Goal: Check status: Check status

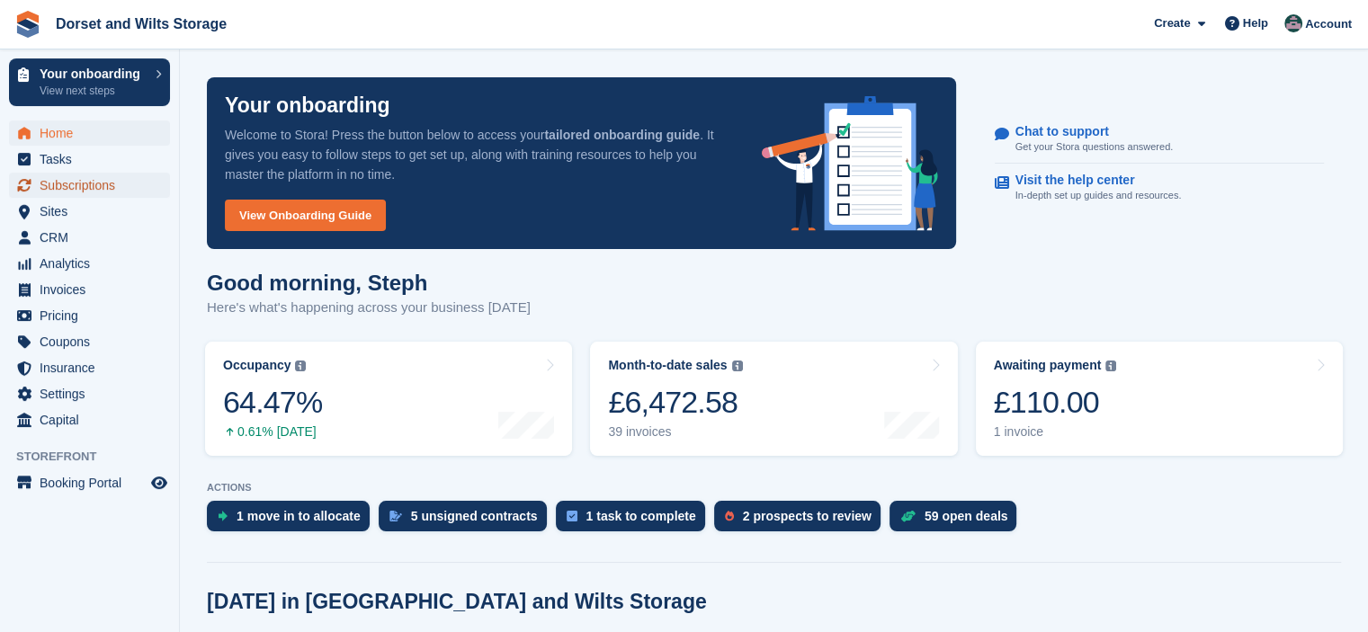
click at [85, 190] on span "Subscriptions" at bounding box center [94, 185] width 108 height 25
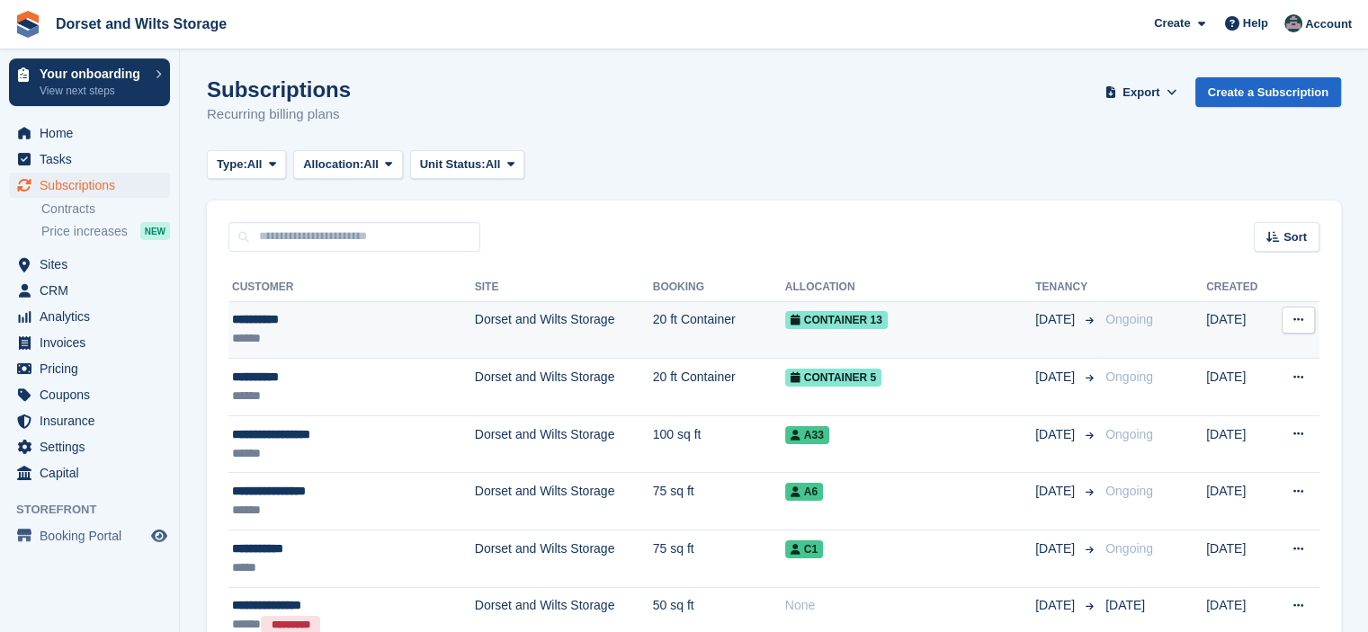
click at [263, 323] on div "**********" at bounding box center [327, 319] width 190 height 19
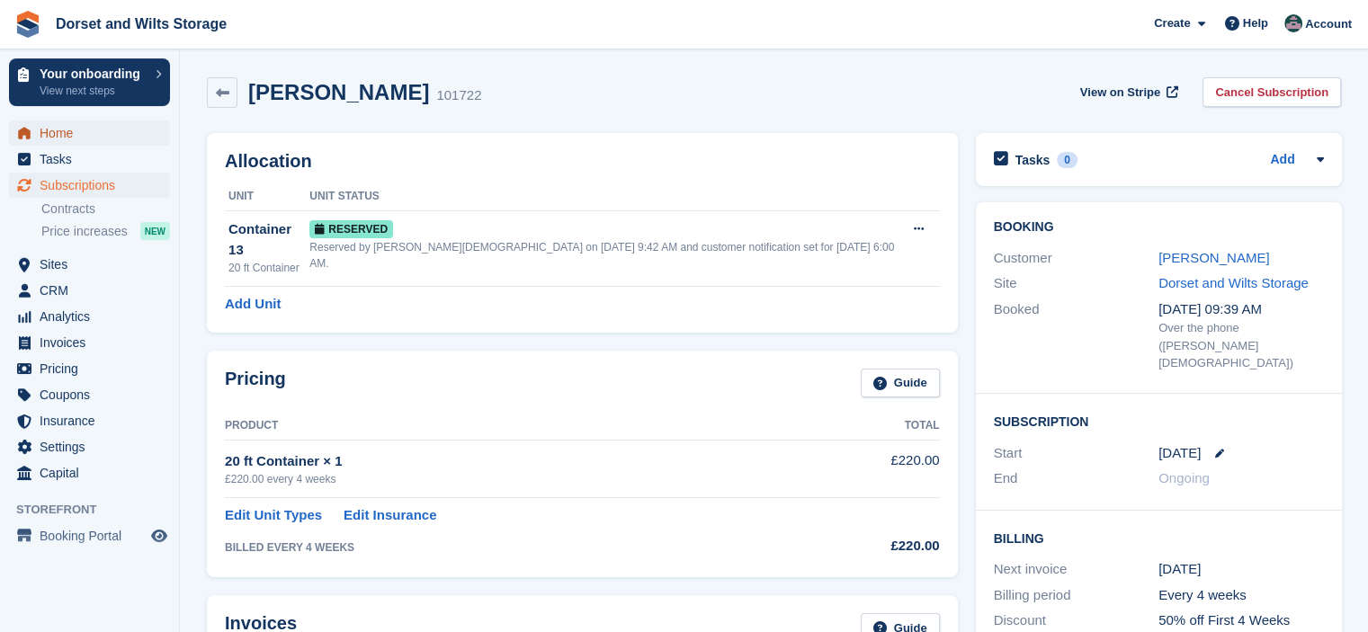
click at [58, 136] on span "Home" at bounding box center [94, 133] width 108 height 25
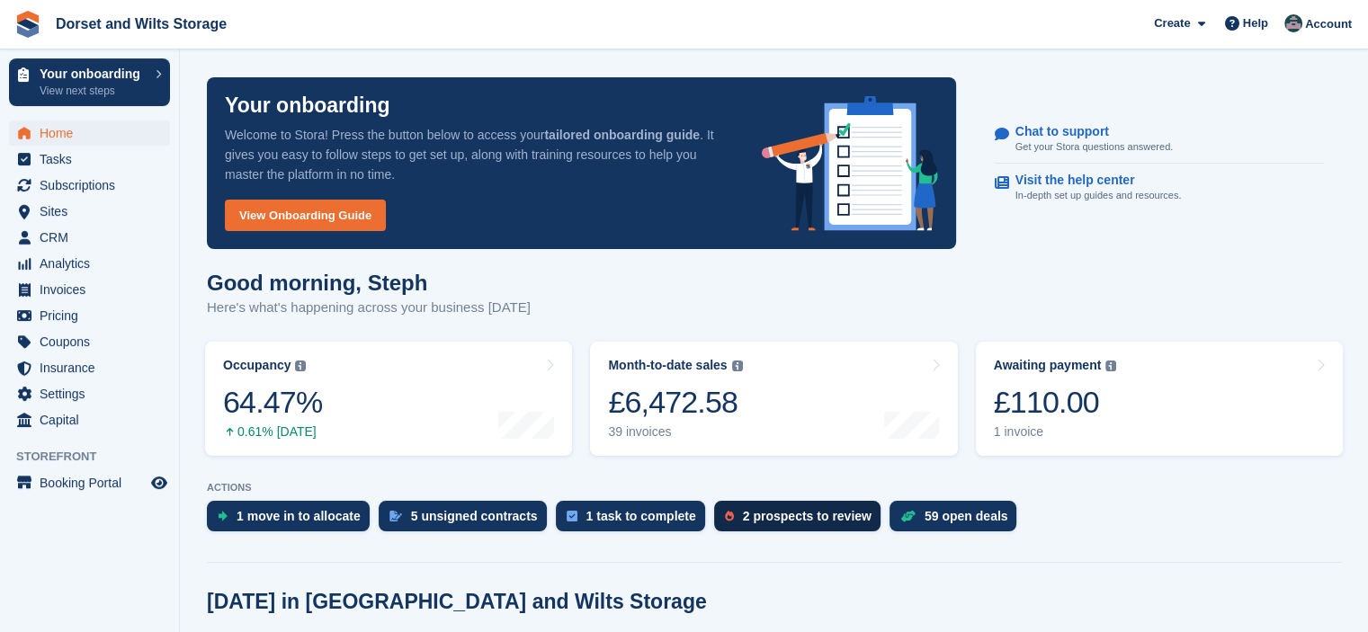
click at [770, 517] on div "2 prospects to review" at bounding box center [807, 516] width 129 height 14
